Goal: Task Accomplishment & Management: Complete application form

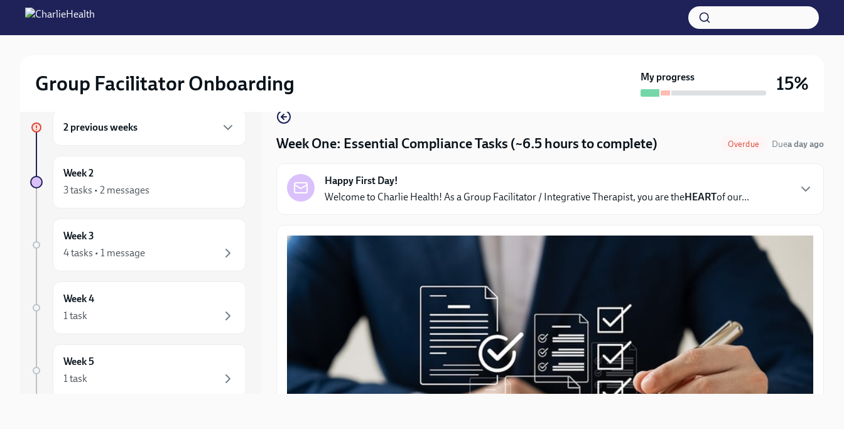
scroll to position [3034, 0]
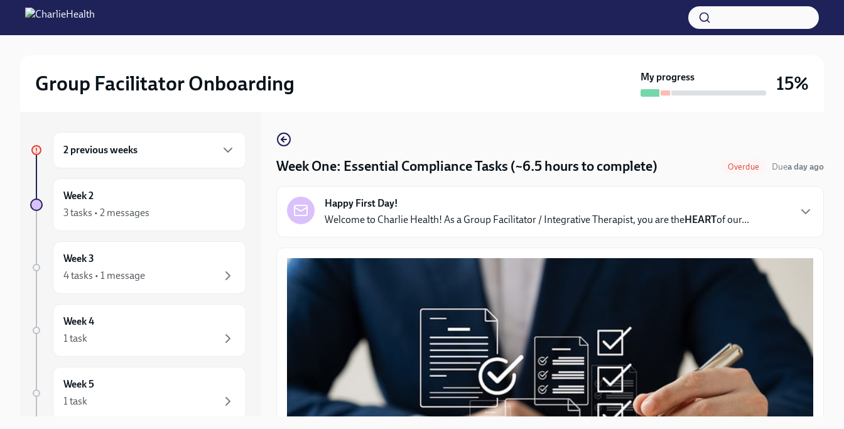
click at [339, 188] on div "Happy First Day! Welcome to Charlie Health! As a Group Facilitator / Integrativ…" at bounding box center [550, 212] width 548 height 52
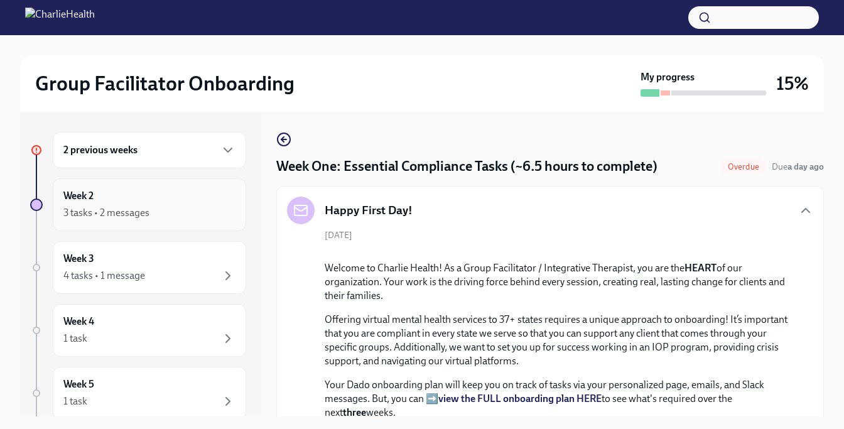
click at [202, 194] on div "Week 2 3 tasks • 2 messages" at bounding box center [149, 204] width 172 height 31
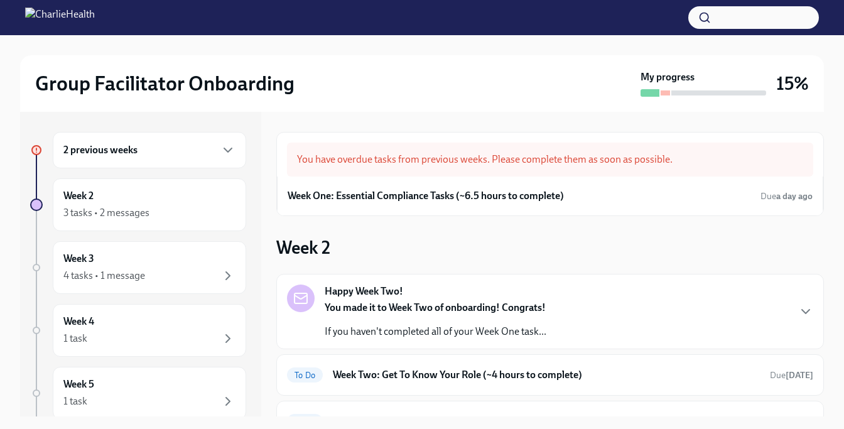
click at [203, 164] on div "2 previous weeks" at bounding box center [149, 150] width 193 height 36
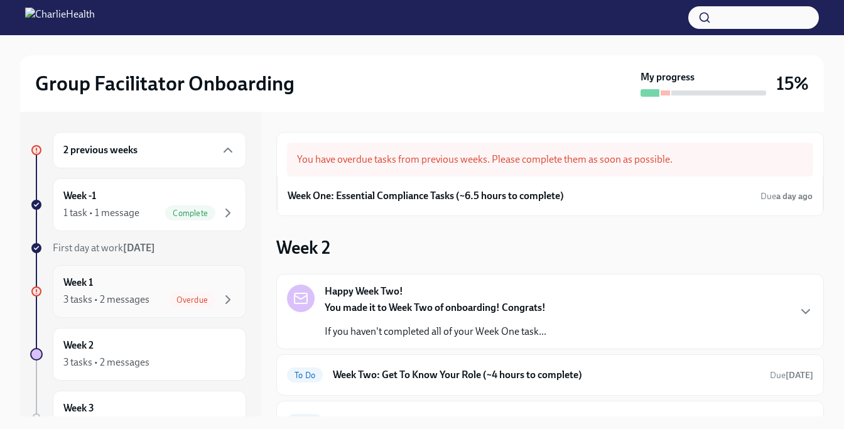
click at [210, 271] on div "Week 1 3 tasks • 2 messages Overdue" at bounding box center [149, 291] width 193 height 53
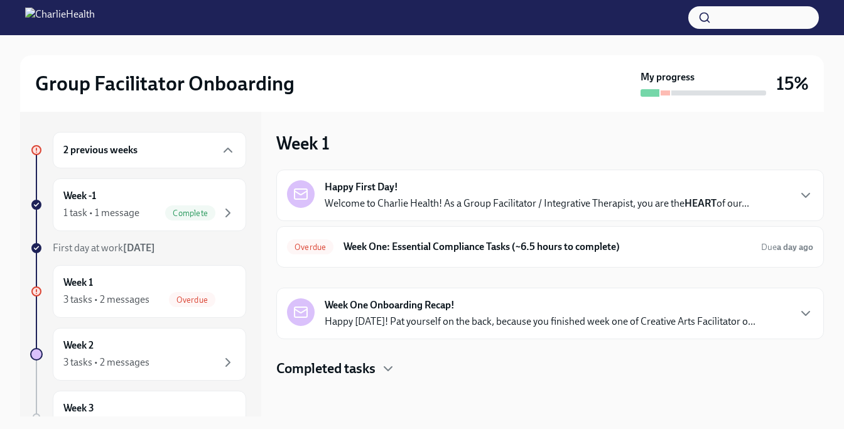
scroll to position [3, 0]
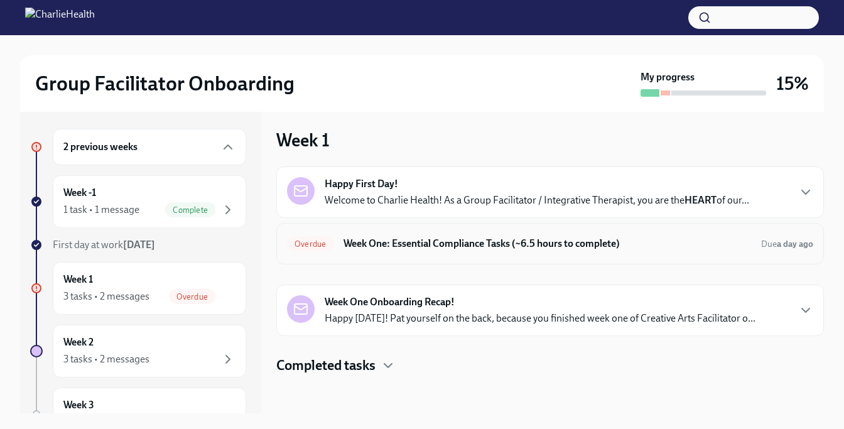
click at [409, 249] on h6 "Week One: Essential Compliance Tasks (~6.5 hours to complete)" at bounding box center [548, 244] width 408 height 14
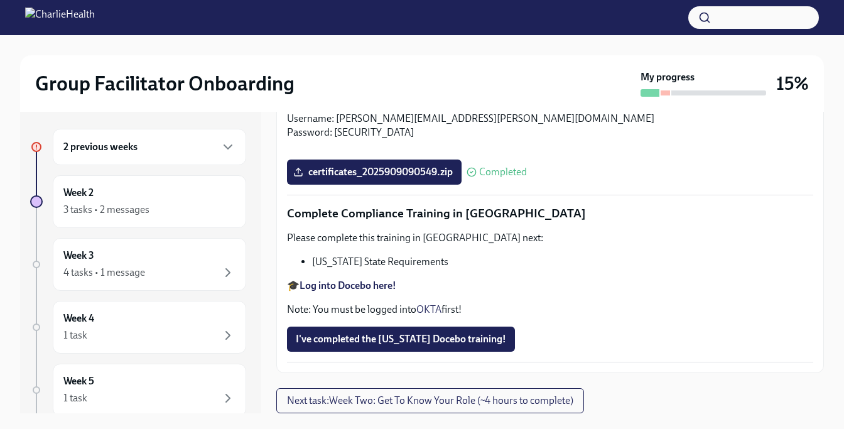
scroll to position [2840, 0]
click at [195, 210] on div "3 tasks • 2 messages" at bounding box center [149, 209] width 172 height 15
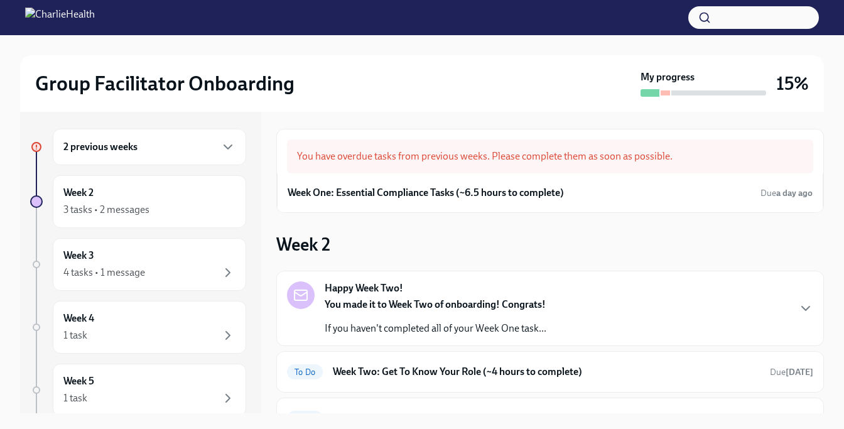
click at [196, 140] on div "2 previous weeks" at bounding box center [149, 146] width 172 height 15
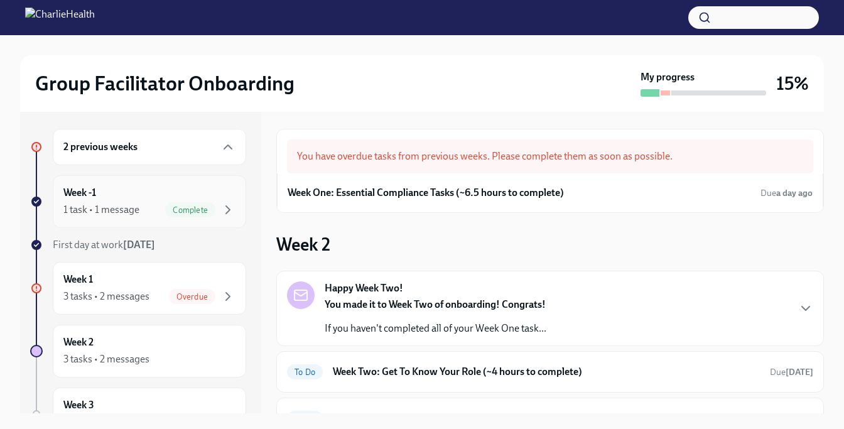
click at [211, 197] on div "Week -1 1 task • 1 message Complete" at bounding box center [149, 201] width 172 height 31
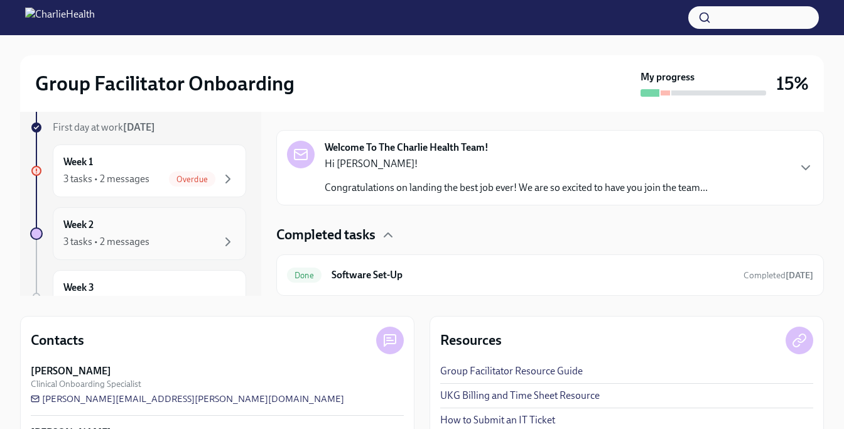
scroll to position [95, 0]
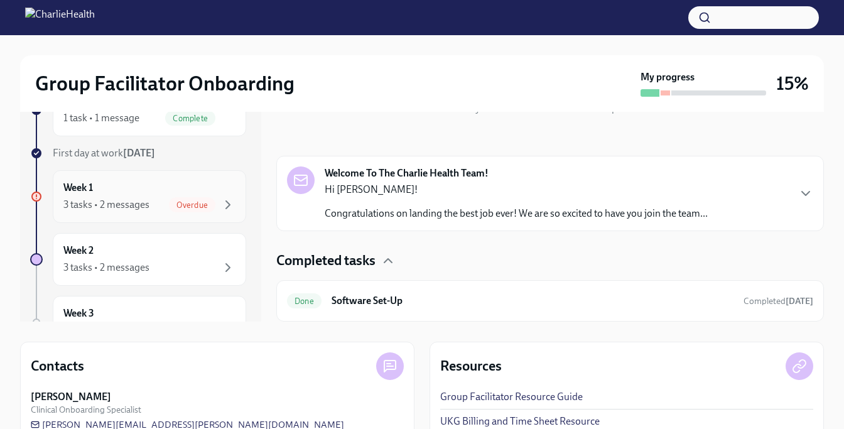
click at [193, 187] on div "Week 1 3 tasks • 2 messages Overdue" at bounding box center [149, 196] width 172 height 31
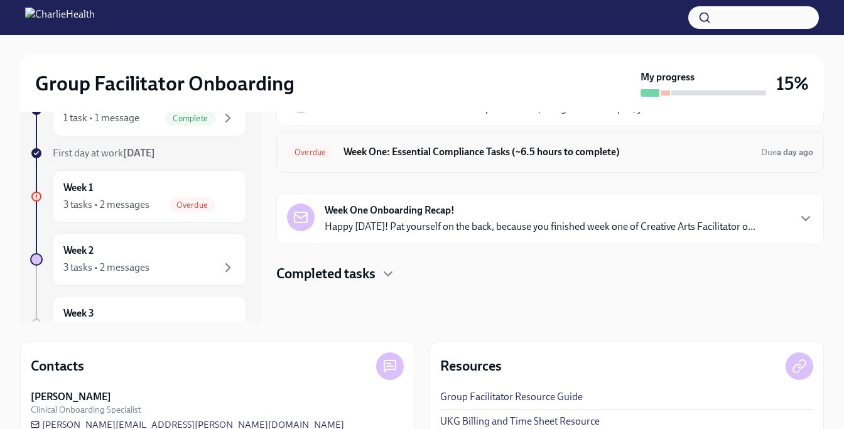
click at [391, 165] on div "Overdue Week One: Essential Compliance Tasks (~6.5 hours to complete) Due a day…" at bounding box center [550, 151] width 548 height 41
click at [371, 165] on div "Overdue Week One: Essential Compliance Tasks (~6.5 hours to complete) Due a day…" at bounding box center [550, 151] width 548 height 41
click at [374, 150] on h6 "Week One: Essential Compliance Tasks (~6.5 hours to complete)" at bounding box center [548, 152] width 408 height 14
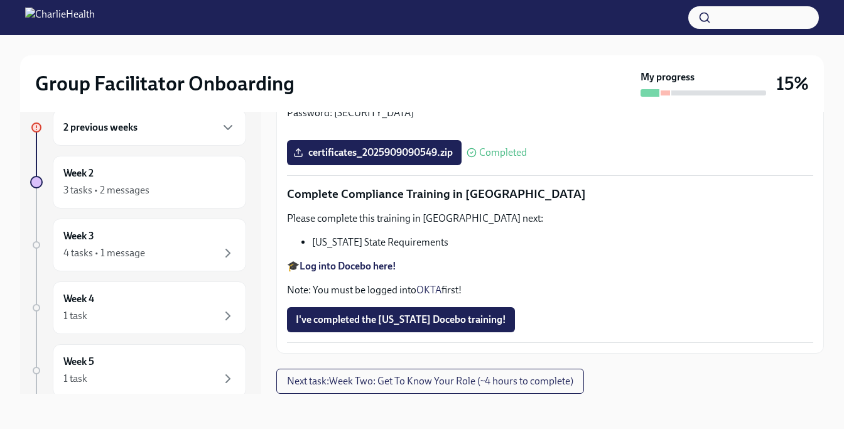
scroll to position [2840, 0]
click at [340, 264] on strong "Log into Docebo here!" at bounding box center [348, 266] width 97 height 12
click at [359, 266] on strong "Log into Docebo here!" at bounding box center [348, 266] width 97 height 12
click at [376, 322] on span "I've completed the Louisiana Docebo training!" at bounding box center [401, 319] width 210 height 13
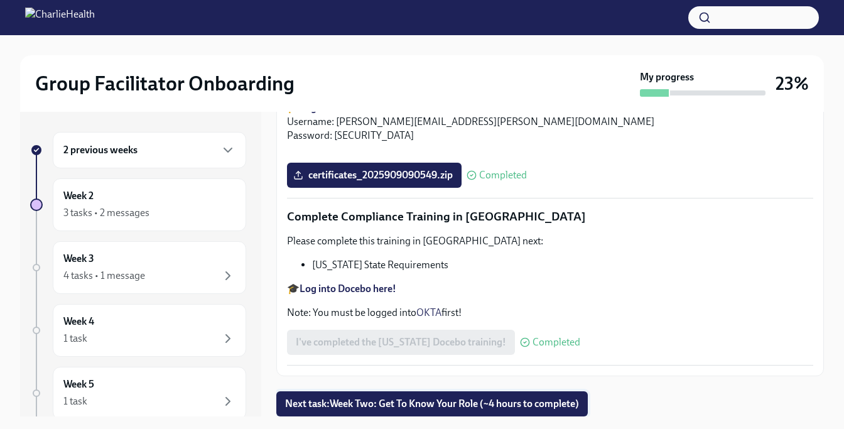
click at [367, 408] on span "Next task : Week Two: Get To Know Your Role (~4 hours to complete)" at bounding box center [432, 404] width 294 height 13
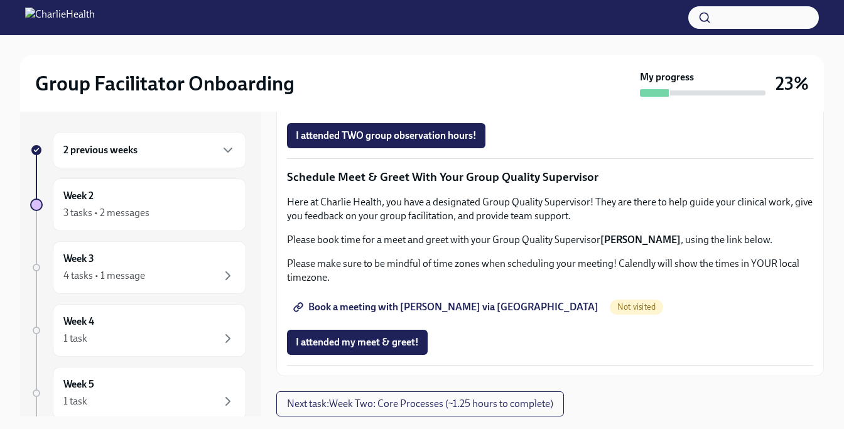
scroll to position [1248, 0]
click at [402, 346] on span "I attended my meet & greet!" at bounding box center [357, 342] width 123 height 13
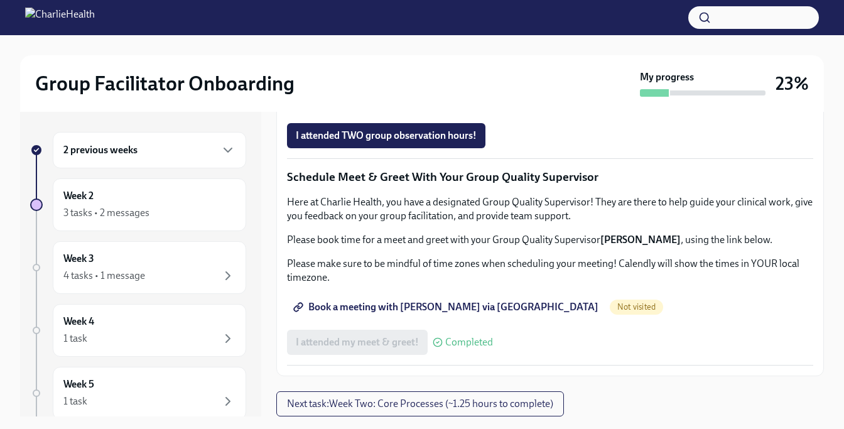
scroll to position [1036, 0]
click at [380, 78] on link "Group Observation Instructions" at bounding box center [371, 65] width 168 height 25
click at [411, 107] on span "Complete this form to schedule your integrative observations" at bounding box center [435, 100] width 278 height 13
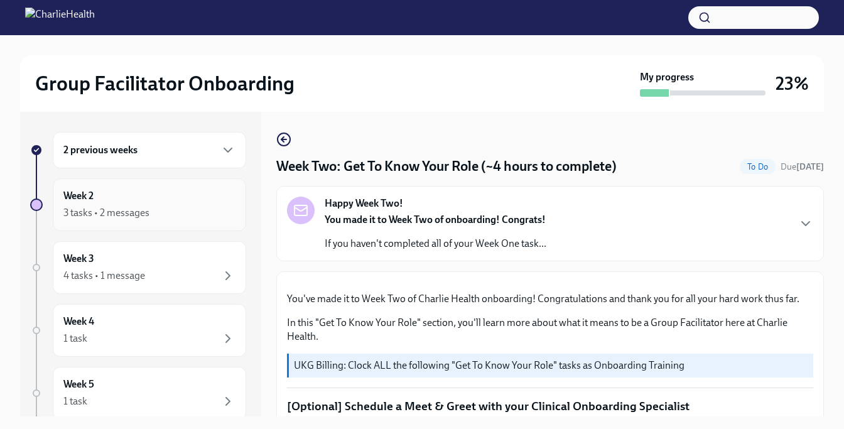
click at [187, 206] on div "3 tasks • 2 messages" at bounding box center [149, 212] width 172 height 15
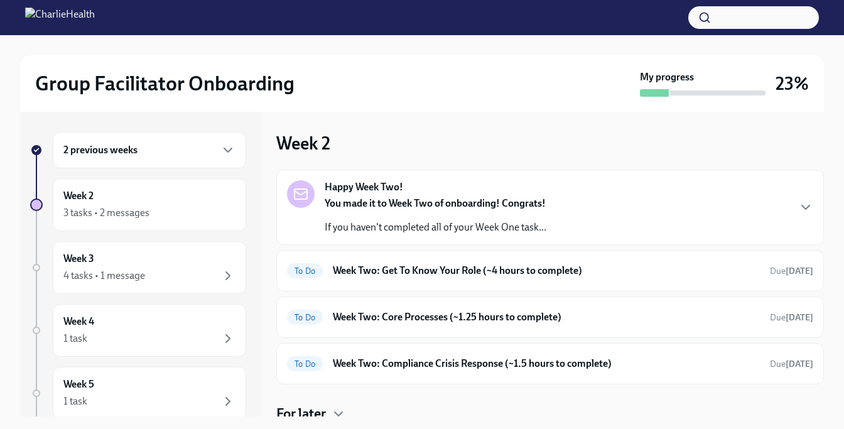
click at [215, 157] on div "2 previous weeks" at bounding box center [149, 150] width 172 height 15
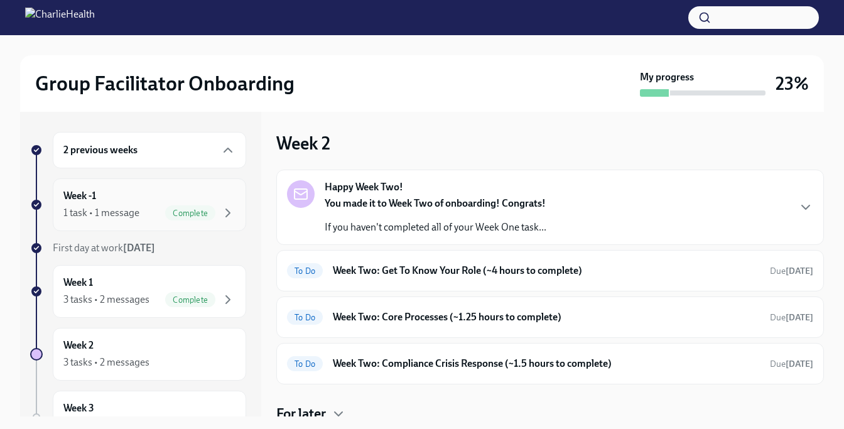
click at [209, 214] on span "Complete" at bounding box center [190, 213] width 50 height 9
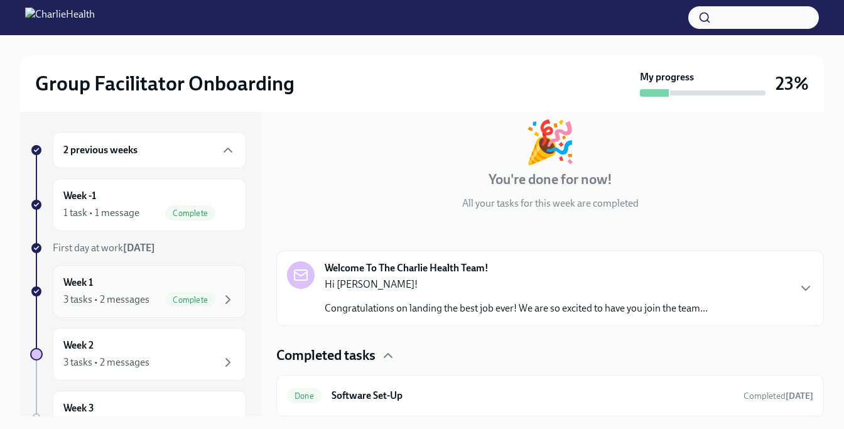
click at [173, 279] on div "Week 1 3 tasks • 2 messages Complete" at bounding box center [149, 291] width 172 height 31
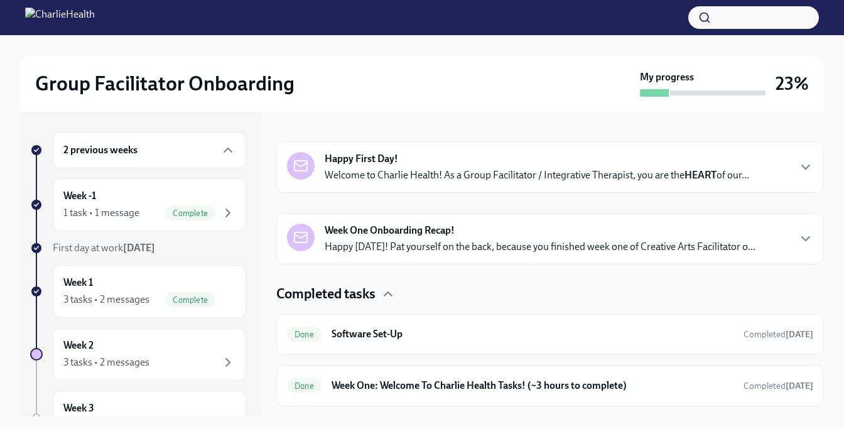
scroll to position [219, 0]
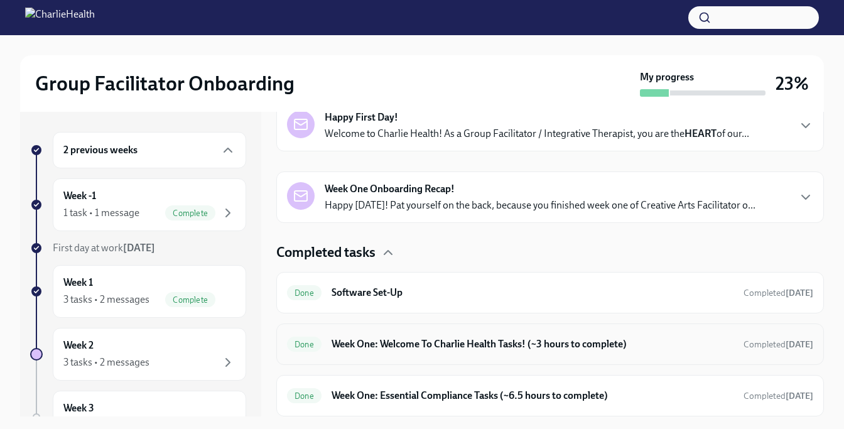
click at [426, 339] on h6 "Week One: Welcome To Charlie Health Tasks! (~3 hours to complete)" at bounding box center [533, 344] width 402 height 14
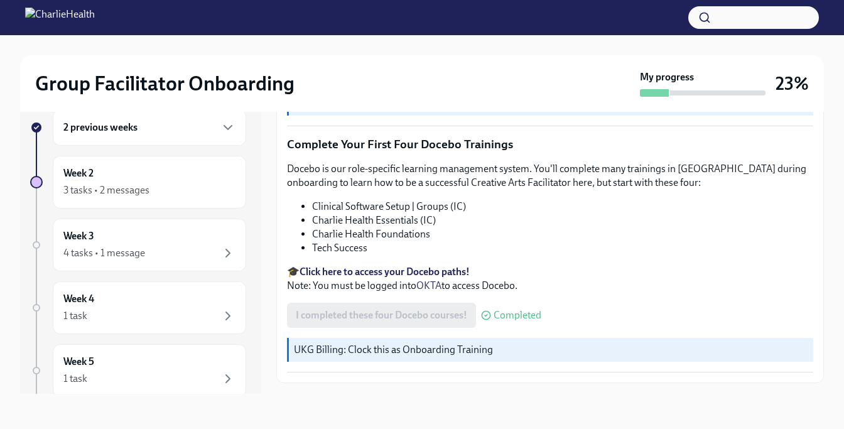
scroll to position [1776, 0]
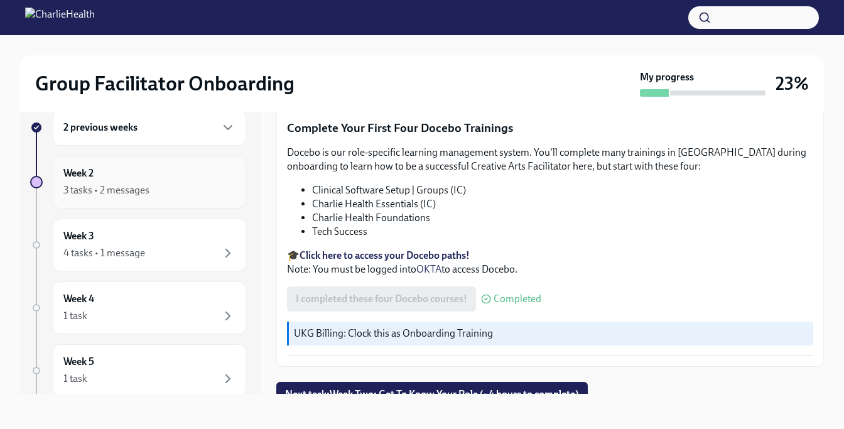
click at [199, 201] on div "Week 2 3 tasks • 2 messages" at bounding box center [149, 182] width 193 height 53
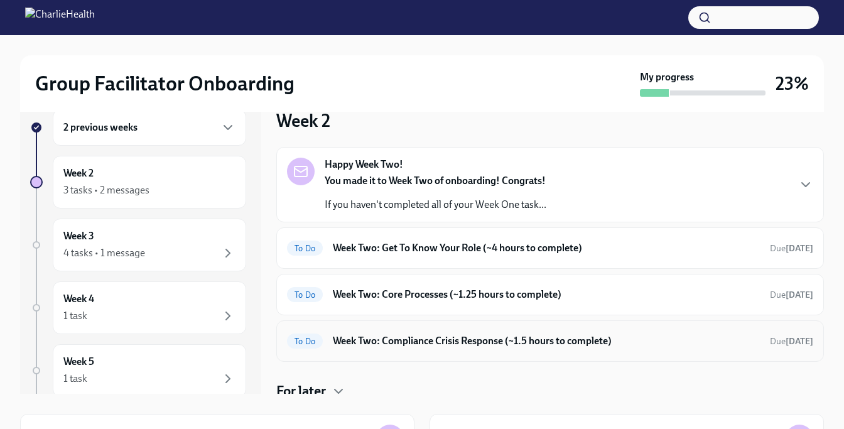
click at [381, 332] on div "To Do Week Two: Compliance Crisis Response (~1.5 hours to complete) Due [DATE]" at bounding box center [550, 341] width 526 height 20
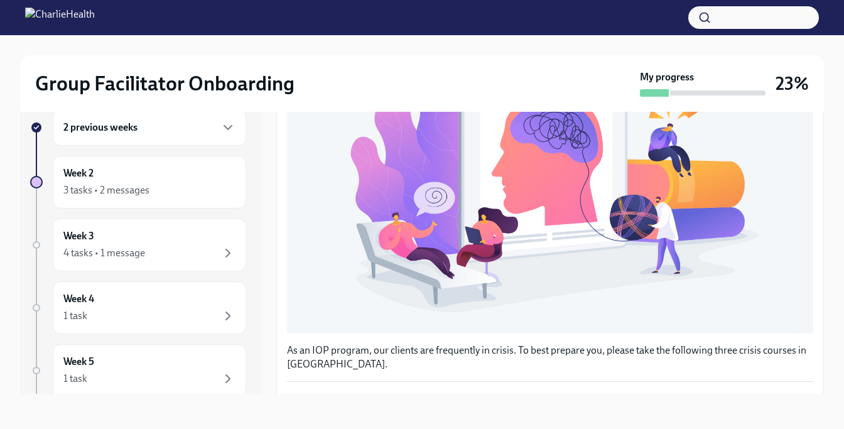
scroll to position [230, 0]
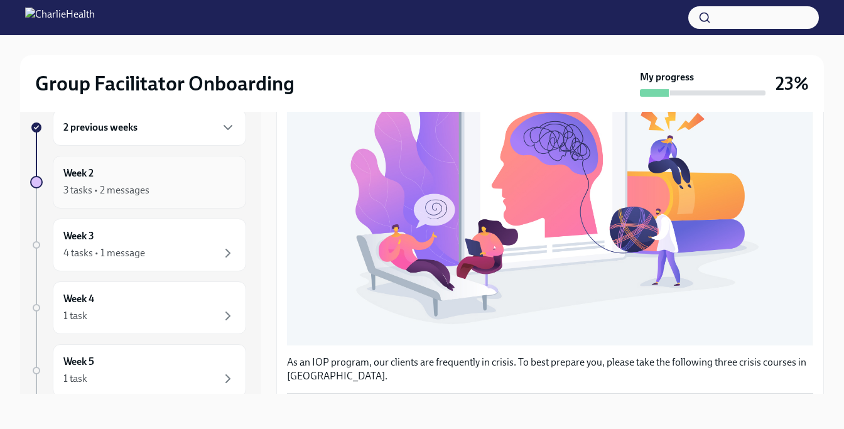
click at [97, 168] on div "Week 2 3 tasks • 2 messages" at bounding box center [149, 181] width 172 height 31
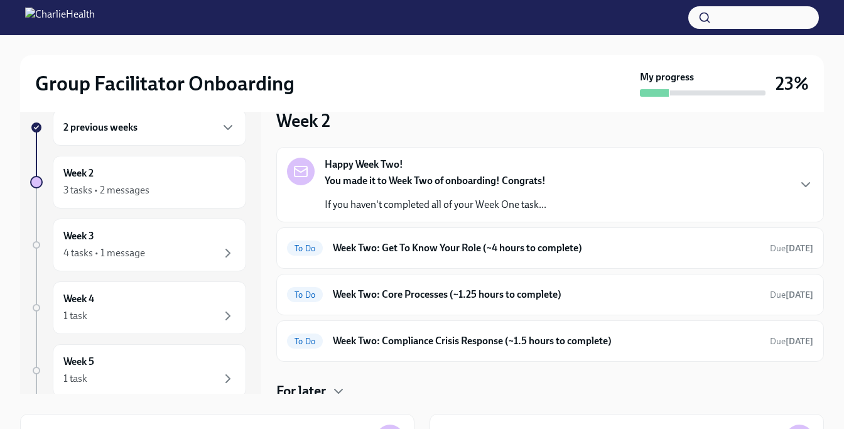
scroll to position [7, 0]
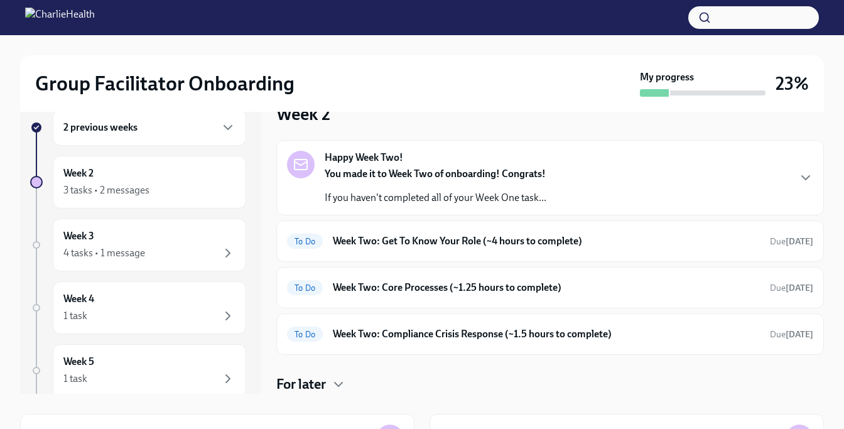
click at [329, 388] on div "For later" at bounding box center [550, 384] width 548 height 19
click at [330, 386] on div "For later" at bounding box center [550, 384] width 548 height 19
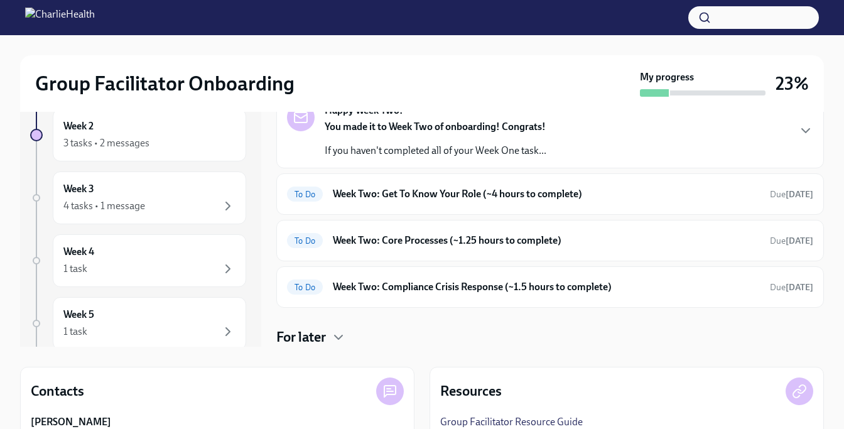
scroll to position [34, 0]
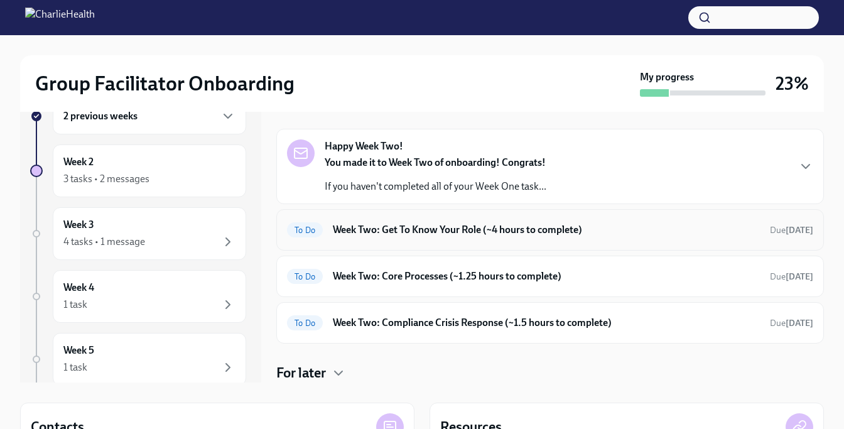
click at [356, 231] on h6 "Week Two: Get To Know Your Role (~4 hours to complete)" at bounding box center [546, 230] width 427 height 14
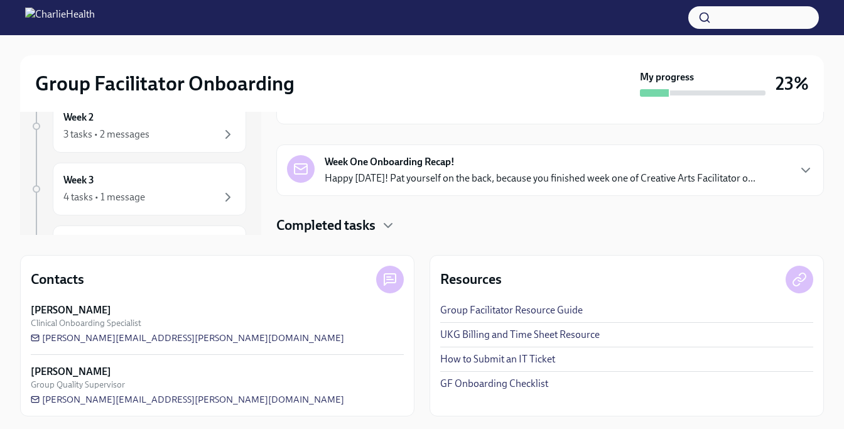
scroll to position [184, 0]
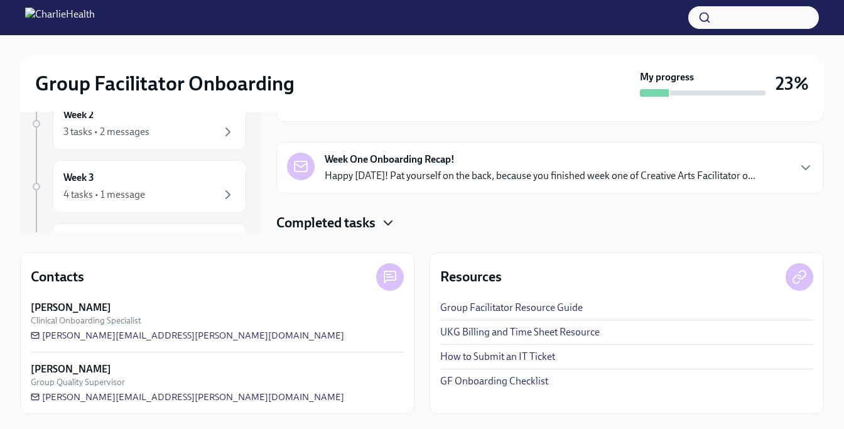
click at [383, 222] on icon "button" at bounding box center [388, 222] width 15 height 15
click at [383, 223] on icon "button" at bounding box center [388, 222] width 15 height 15
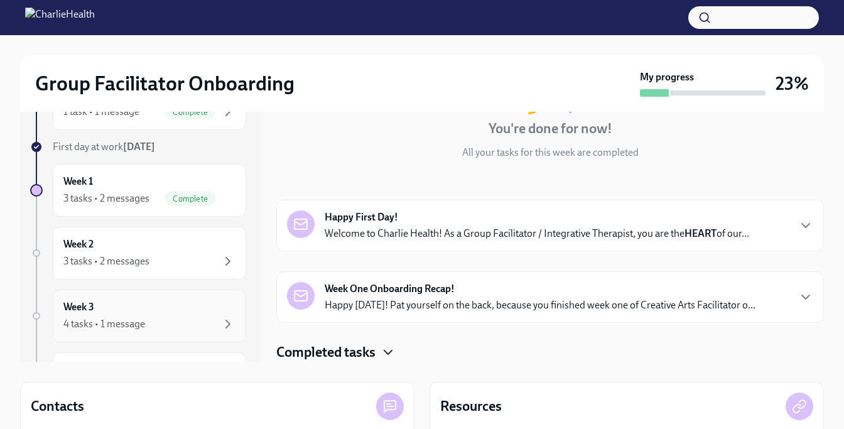
scroll to position [0, 0]
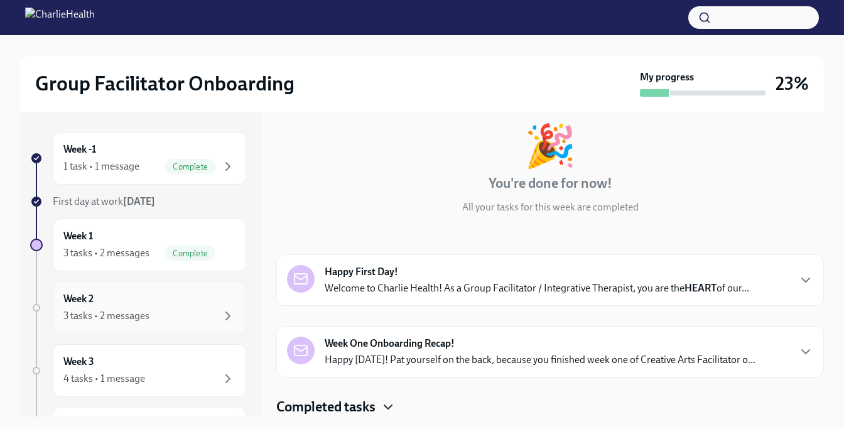
click at [145, 318] on div "3 tasks • 2 messages" at bounding box center [106, 316] width 86 height 14
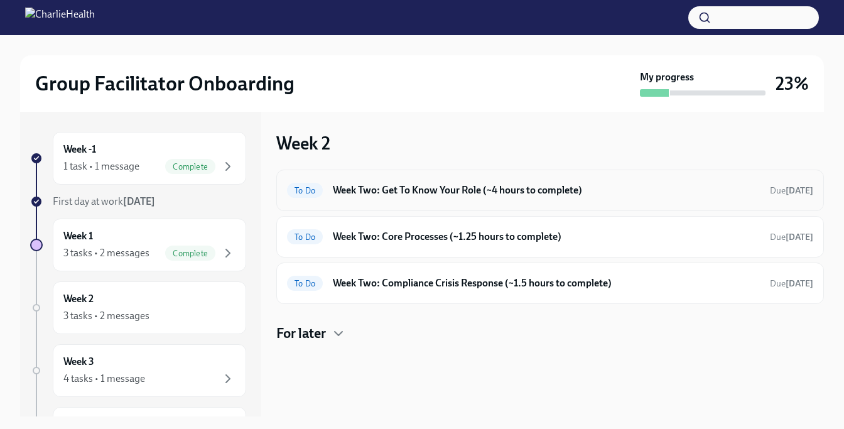
click at [440, 190] on h6 "Week Two: Get To Know Your Role (~4 hours to complete)" at bounding box center [546, 190] width 427 height 14
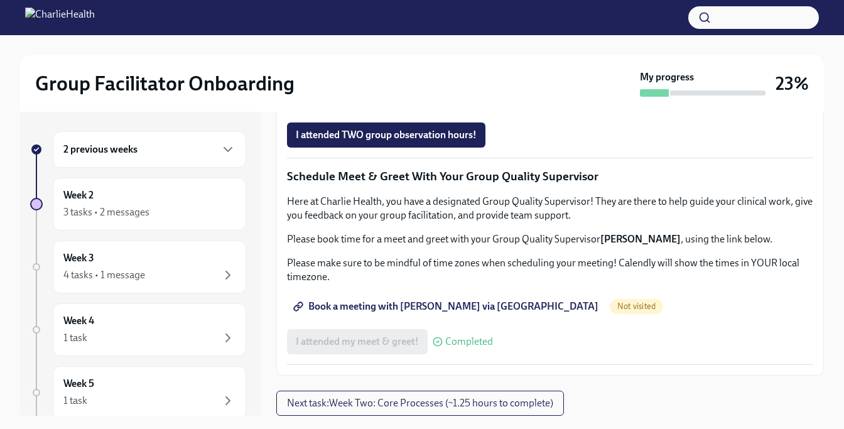
scroll to position [1248, 0]
click at [399, 405] on span "Next task : Week Two: Core Processes (~1.25 hours to complete)" at bounding box center [420, 403] width 266 height 13
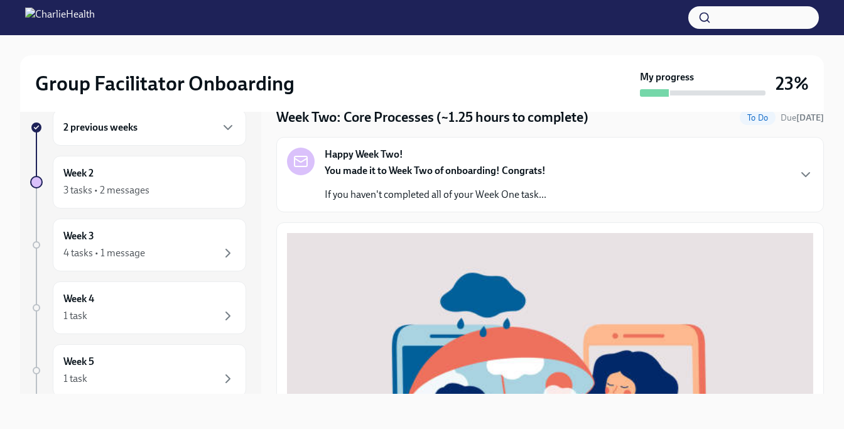
scroll to position [32, 0]
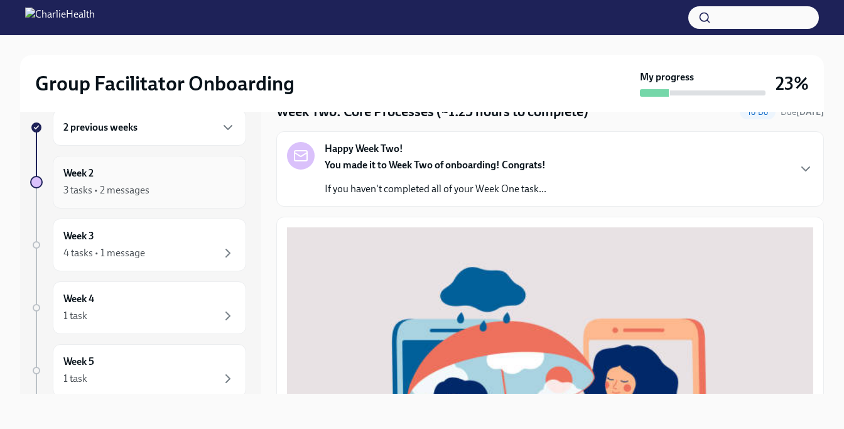
click at [174, 187] on div "3 tasks • 2 messages" at bounding box center [149, 190] width 172 height 15
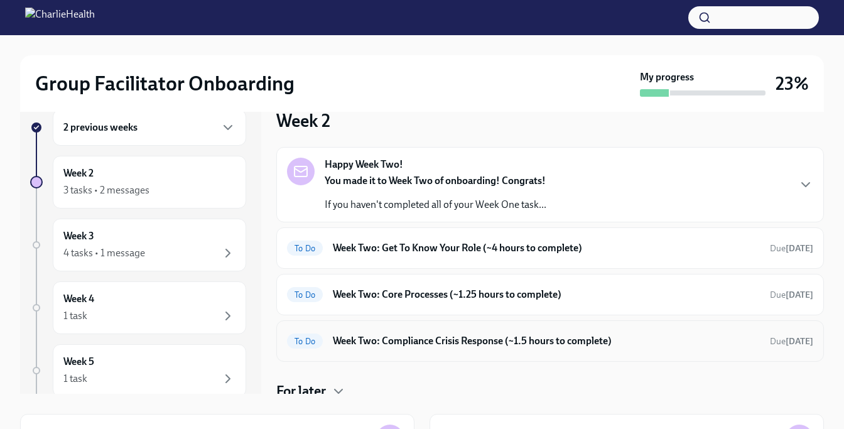
click at [425, 346] on h6 "Week Two: Compliance Crisis Response (~1.5 hours to complete)" at bounding box center [546, 341] width 427 height 14
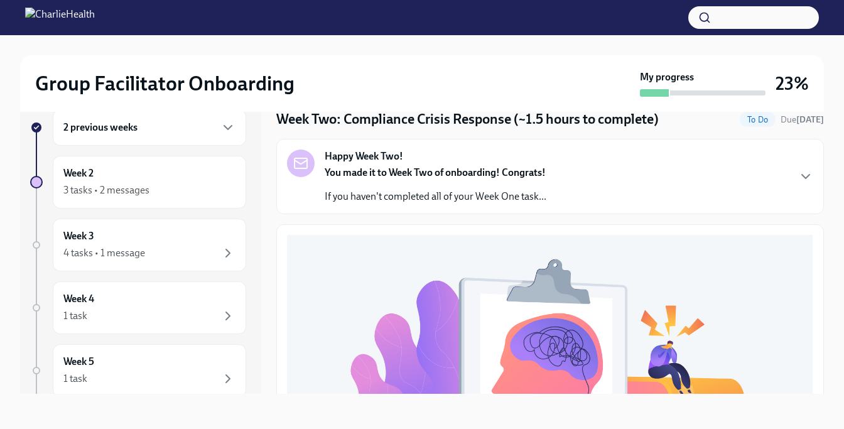
scroll to position [32, 0]
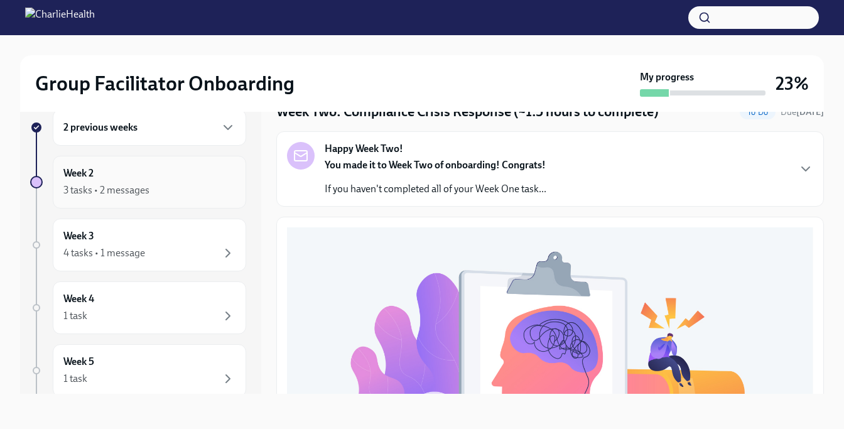
click at [190, 198] on div "Week 2 3 tasks • 2 messages" at bounding box center [149, 182] width 193 height 53
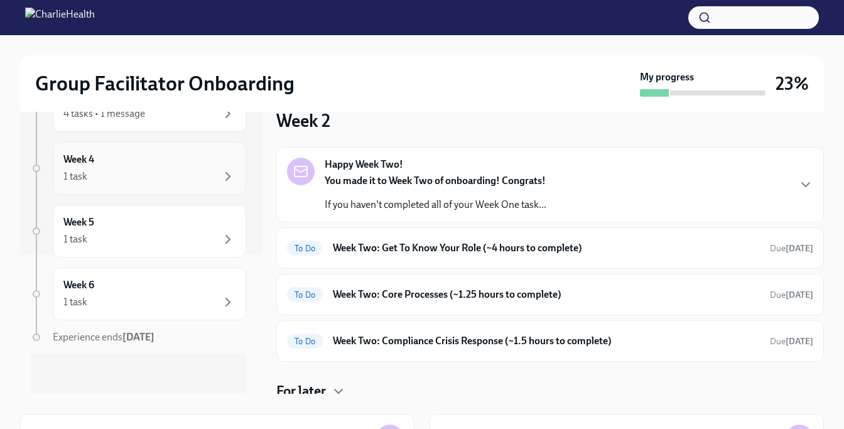
scroll to position [140, 0]
click at [144, 237] on div "1 task" at bounding box center [149, 238] width 172 height 15
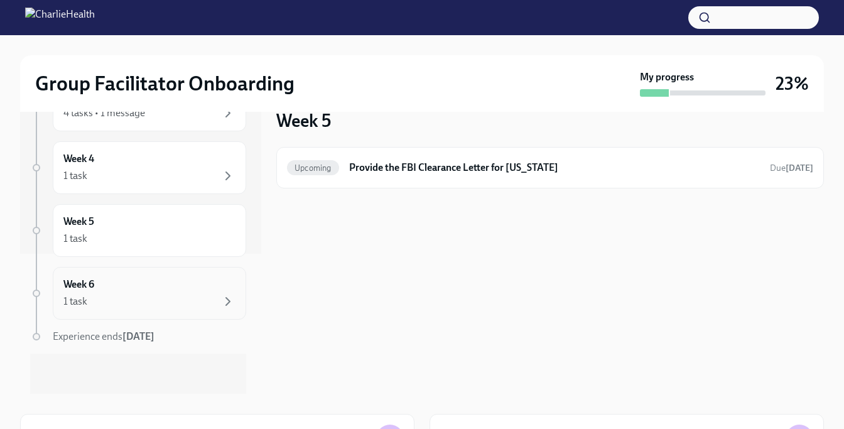
click at [151, 292] on div "Week 6 1 task" at bounding box center [149, 293] width 172 height 31
click at [141, 308] on div "1 task" at bounding box center [149, 301] width 172 height 15
click at [140, 241] on div "1 task" at bounding box center [149, 238] width 172 height 15
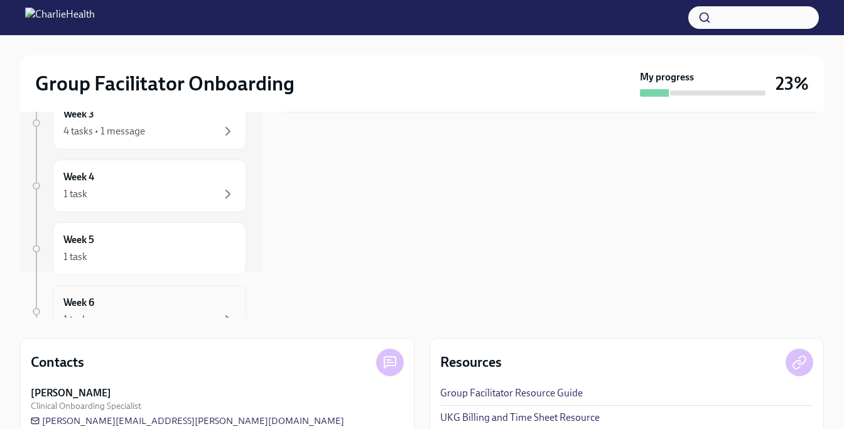
scroll to position [1, 0]
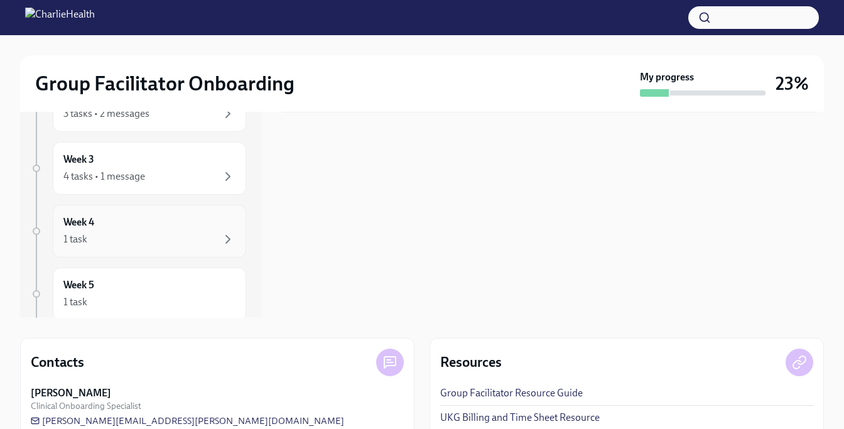
click at [136, 217] on div "Week 4 1 task" at bounding box center [149, 230] width 172 height 31
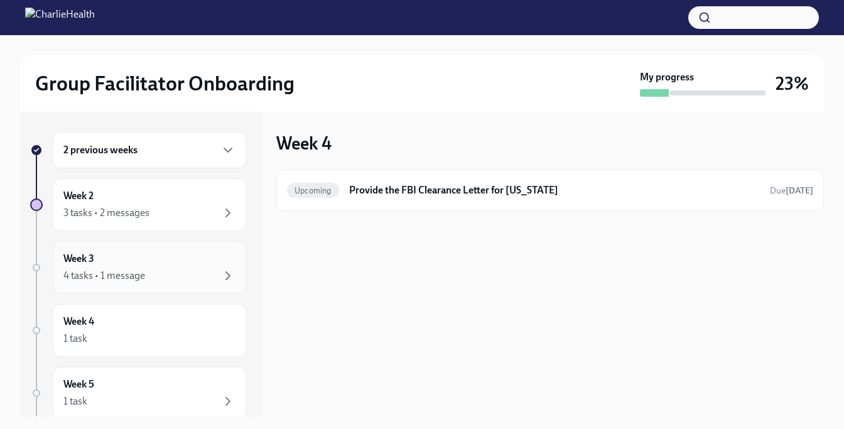
click at [162, 288] on div "Week 3 4 tasks • 1 message" at bounding box center [149, 267] width 193 height 53
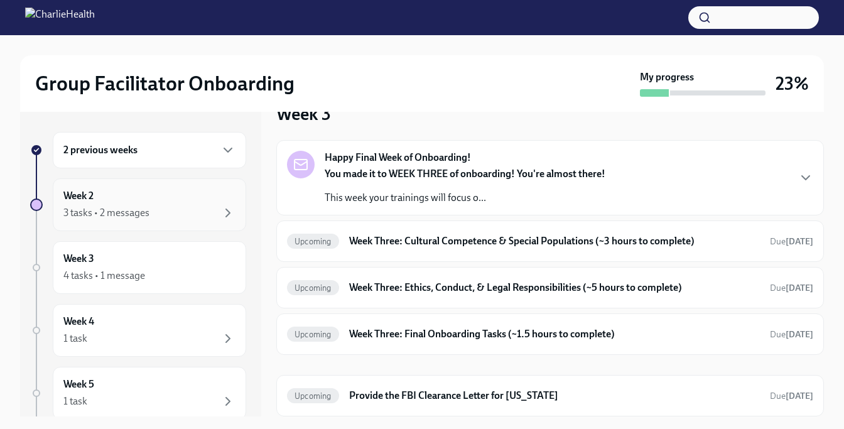
click at [171, 213] on div "3 tasks • 2 messages" at bounding box center [149, 212] width 172 height 15
